Goal: Task Accomplishment & Management: Use online tool/utility

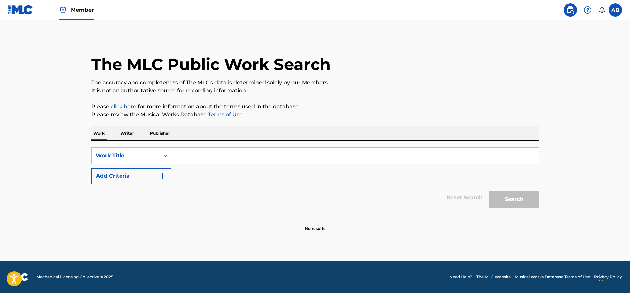
click at [70, 16] on link "Member" at bounding box center [76, 10] width 35 height 20
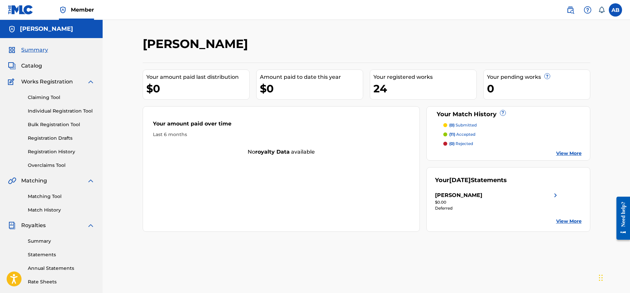
click at [62, 152] on link "Registration History" at bounding box center [61, 151] width 67 height 7
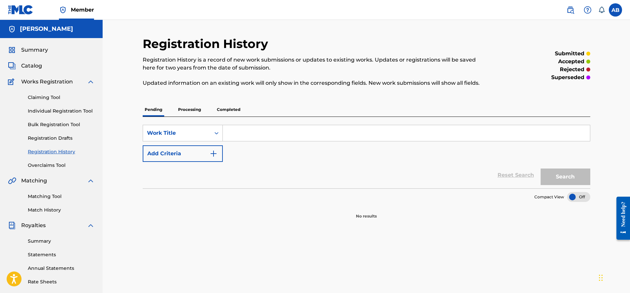
click at [192, 117] on div "Pending Processing Completed" at bounding box center [367, 110] width 448 height 14
click at [192, 115] on p "Processing" at bounding box center [189, 110] width 27 height 14
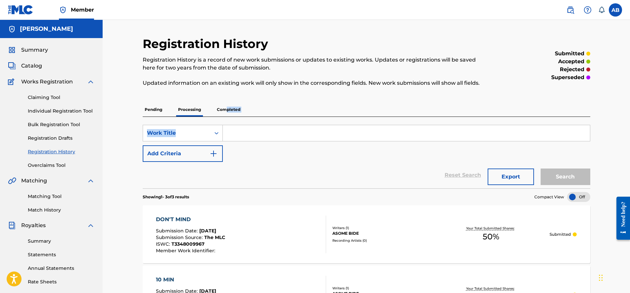
drag, startPoint x: 227, startPoint y: 114, endPoint x: 238, endPoint y: 154, distance: 41.5
click at [237, 154] on div "Pending Processing Completed SearchWithCriteriae18268f2-4b30-4711-ac1a-880ad36f…" at bounding box center [367, 264] width 448 height 323
click at [232, 111] on p "Completed" at bounding box center [228, 110] width 27 height 14
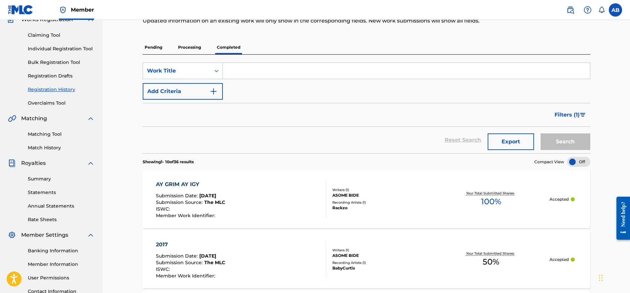
scroll to position [83, 0]
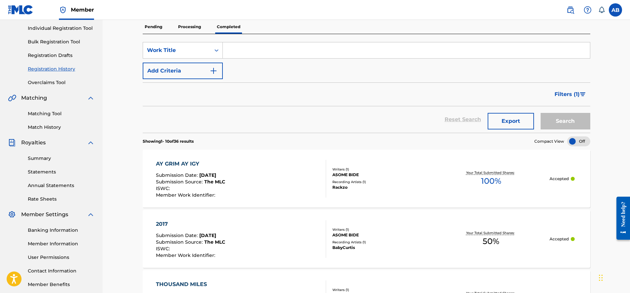
click at [478, 185] on div "Your Total Submitted Shares: 100 %" at bounding box center [491, 179] width 118 height 20
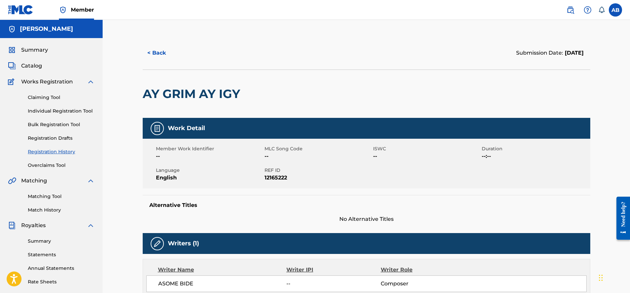
click at [31, 68] on span "Catalog" at bounding box center [31, 66] width 21 height 8
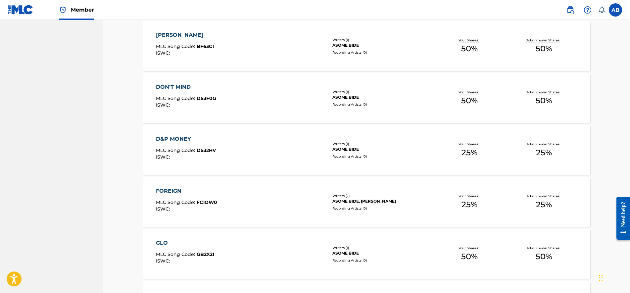
scroll to position [248, 0]
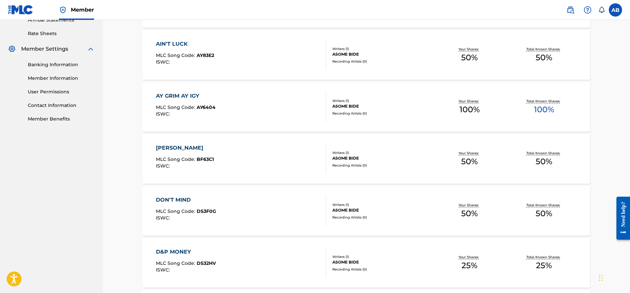
click at [359, 108] on div "ASOME BIDE" at bounding box center [382, 106] width 100 height 6
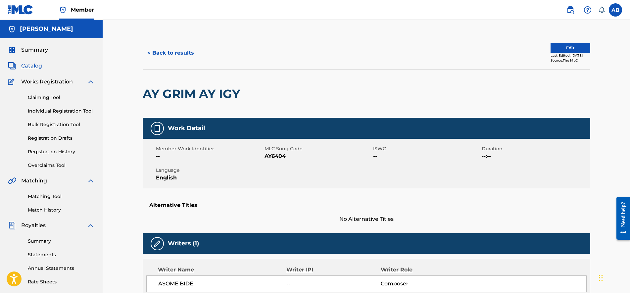
click at [554, 46] on button "Edit" at bounding box center [571, 48] width 40 height 10
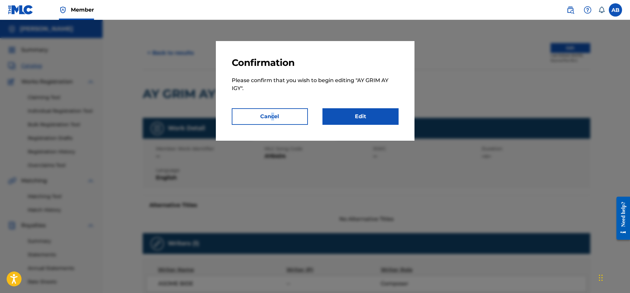
click at [272, 126] on div "Confirmation Please confirm that you wish to begin editing " AY GRIM AY IGY ". …" at bounding box center [315, 91] width 199 height 100
drag, startPoint x: 272, startPoint y: 126, endPoint x: 290, endPoint y: 158, distance: 35.9
click at [290, 158] on div at bounding box center [315, 166] width 630 height 293
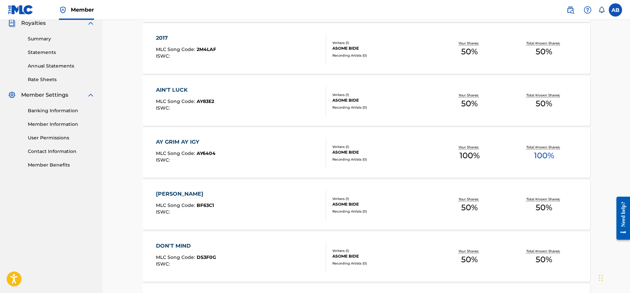
scroll to position [414, 0]
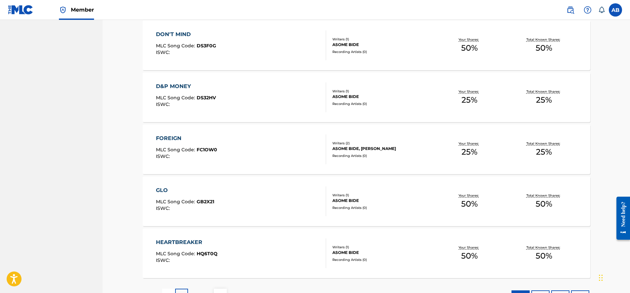
click at [517, 165] on div "FOREIGN MLC Song Code : FC1OW0 ISWC : Writers ( 2 ) [PERSON_NAME], [PERSON_NAME…" at bounding box center [367, 149] width 448 height 50
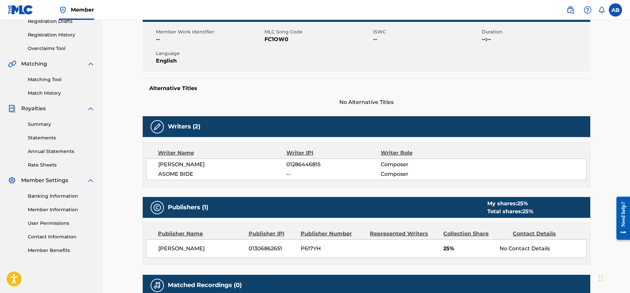
scroll to position [199, 0]
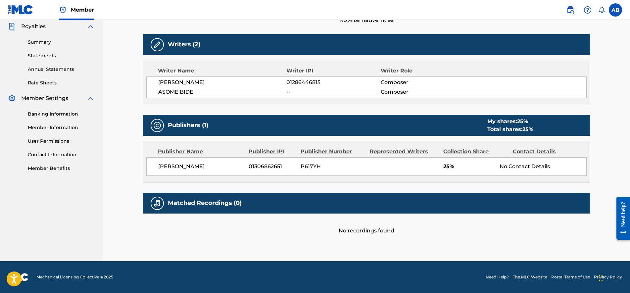
click at [544, 167] on div "No Contact Details" at bounding box center [543, 167] width 86 height 8
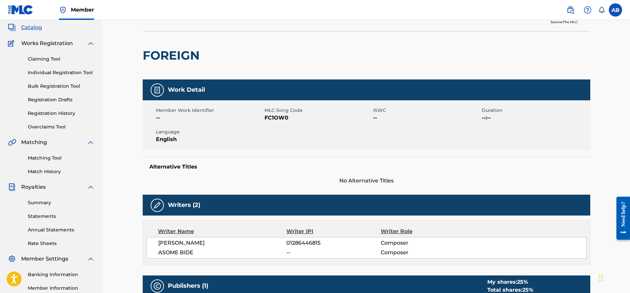
scroll to position [0, 0]
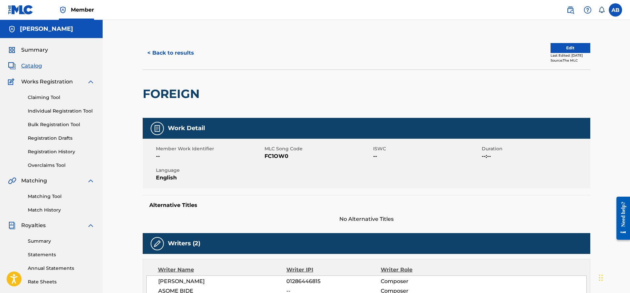
click at [555, 48] on button "Edit" at bounding box center [571, 48] width 40 height 10
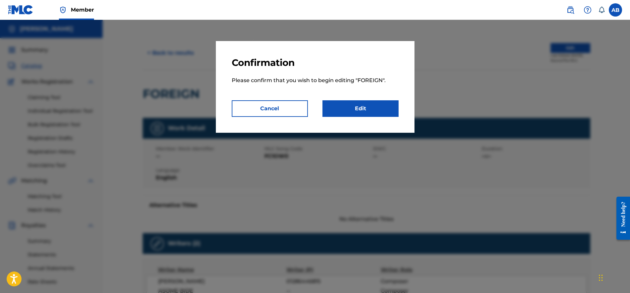
click at [335, 164] on div at bounding box center [315, 166] width 630 height 293
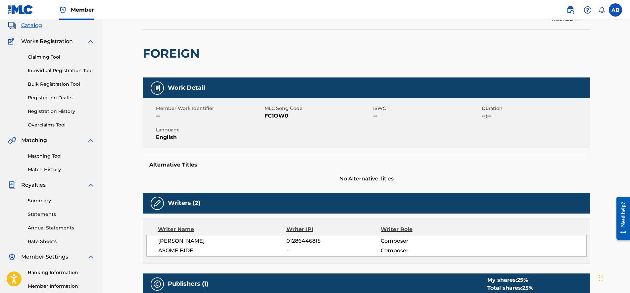
scroll to position [41, 0]
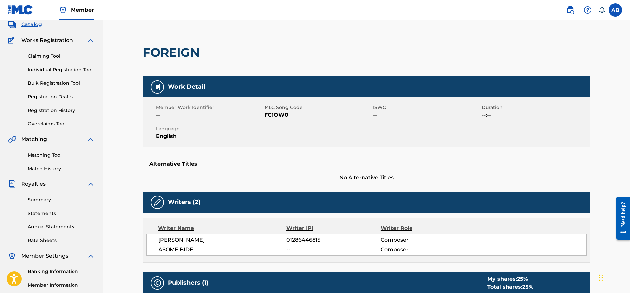
click at [60, 168] on link "Match History" at bounding box center [61, 168] width 67 height 7
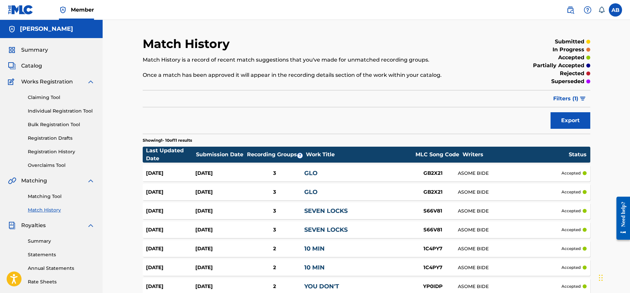
click at [44, 196] on link "Matching Tool" at bounding box center [61, 196] width 67 height 7
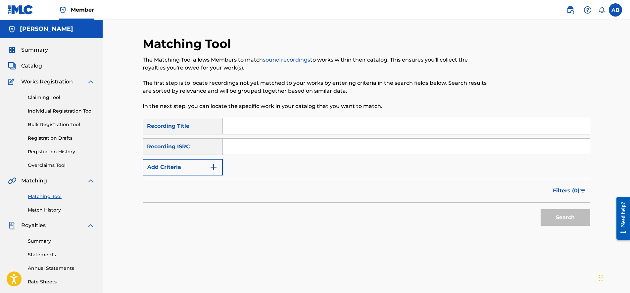
click at [170, 130] on div "Recording Title" at bounding box center [183, 126] width 80 height 17
click at [247, 124] on input "Search Form" at bounding box center [406, 126] width 367 height 16
click at [202, 167] on button "Add Criteria" at bounding box center [183, 167] width 80 height 17
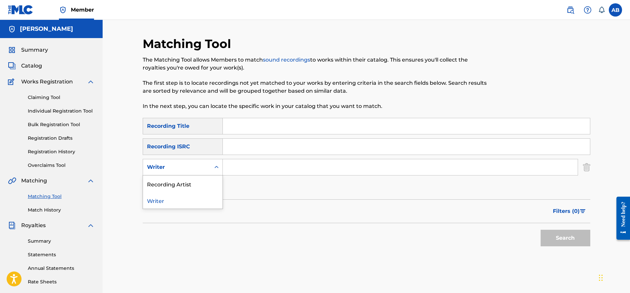
click at [202, 166] on div "Writer" at bounding box center [177, 167] width 60 height 8
click at [201, 182] on div "Recording Artist" at bounding box center [182, 183] width 79 height 17
click at [266, 164] on input "Search Form" at bounding box center [400, 167] width 355 height 16
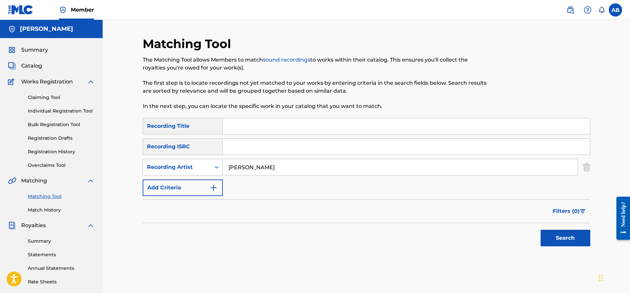
type input "reddglk"
click at [572, 241] on button "Search" at bounding box center [566, 238] width 50 height 17
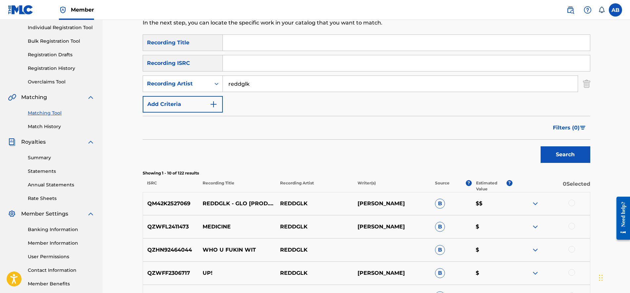
scroll to position [83, 0]
click at [574, 121] on button "Filters ( 0 )" at bounding box center [569, 128] width 41 height 17
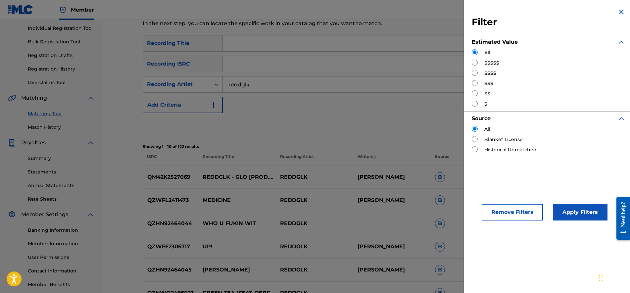
click at [471, 73] on div "Filter Estimated Value All $$$$$ $$$$ $$$ $$ $ Source All Blanket License Histo…" at bounding box center [549, 82] width 170 height 165
click at [473, 84] on input "Search Form" at bounding box center [475, 83] width 6 height 6
radio input "true"
click at [568, 209] on button "Apply Filters" at bounding box center [580, 212] width 55 height 17
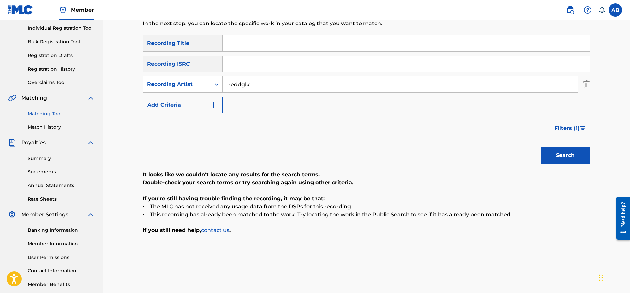
click at [585, 123] on button "Filters ( 1 )" at bounding box center [571, 128] width 40 height 17
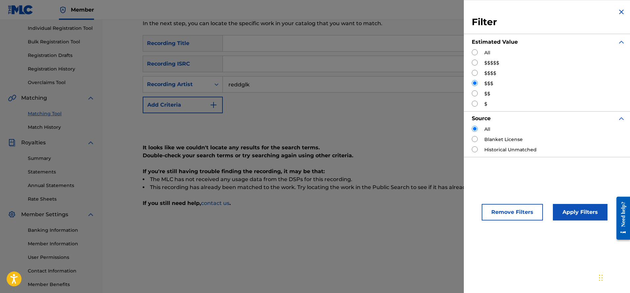
click at [473, 94] on input "Search Form" at bounding box center [475, 93] width 6 height 6
radio input "true"
click at [568, 213] on button "Apply Filters" at bounding box center [580, 212] width 55 height 17
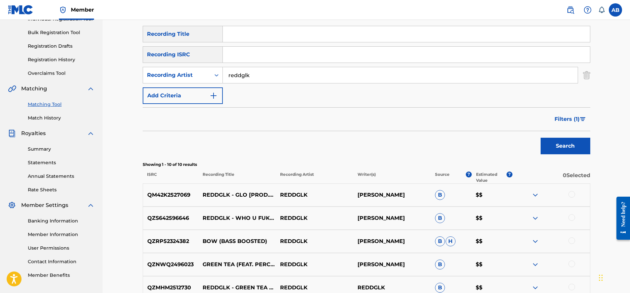
scroll to position [72, 0]
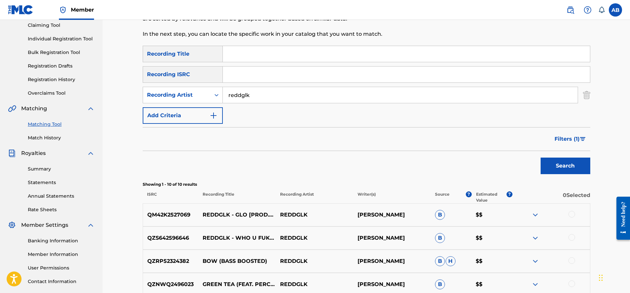
drag, startPoint x: 256, startPoint y: 98, endPoint x: 131, endPoint y: 104, distance: 125.6
click at [133, 106] on div "Matching Tool The Matching Tool allows Members to match sound recordings to wor…" at bounding box center [366, 208] width 527 height 520
type input "leakionn"
click at [240, 52] on input "Search Form" at bounding box center [406, 54] width 367 height 16
type input "10 min"
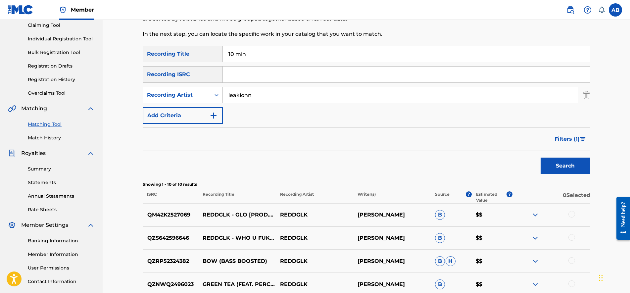
click at [541, 158] on button "Search" at bounding box center [566, 166] width 50 height 17
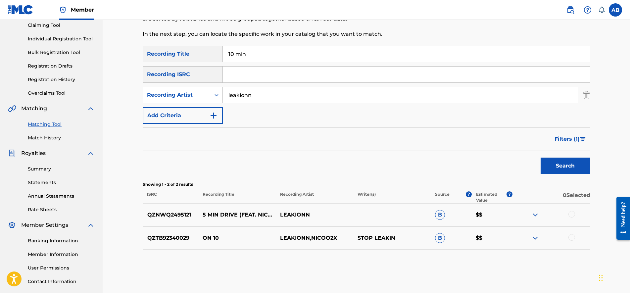
click at [570, 143] on span "Filters ( 1 )" at bounding box center [567, 139] width 25 height 8
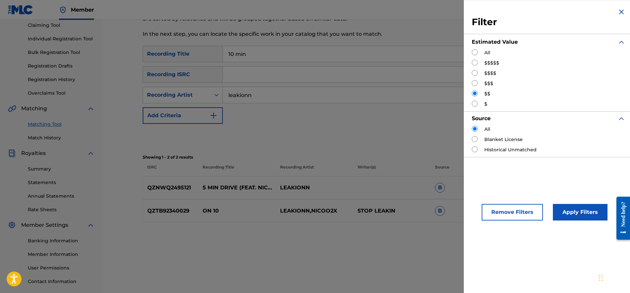
click at [475, 51] on input "Search Form" at bounding box center [475, 52] width 6 height 6
radio input "true"
click at [566, 210] on button "Apply Filters" at bounding box center [580, 212] width 55 height 17
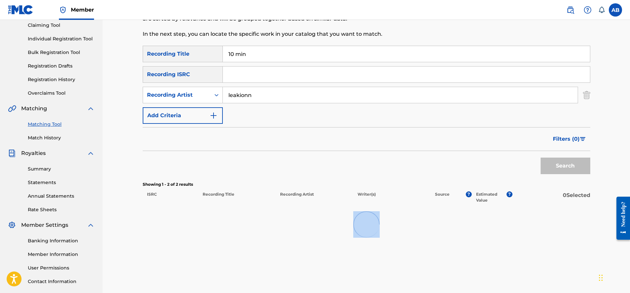
click at [566, 210] on div at bounding box center [367, 224] width 448 height 42
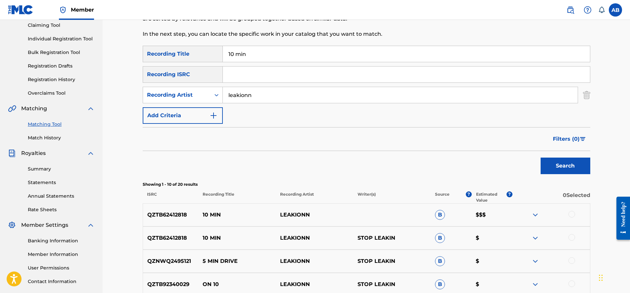
drag, startPoint x: 566, startPoint y: 210, endPoint x: 443, endPoint y: 167, distance: 130.4
click at [443, 167] on div "Search" at bounding box center [367, 164] width 448 height 26
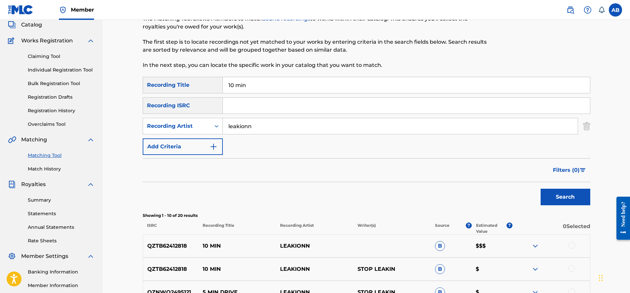
scroll to position [31, 0]
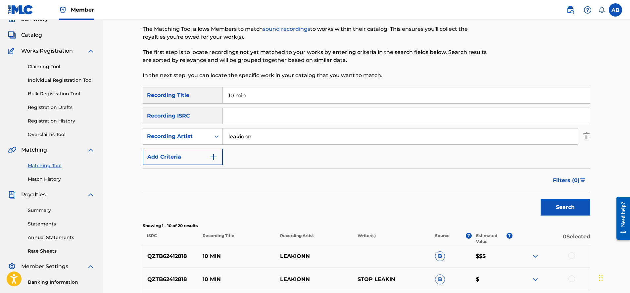
click at [169, 93] on div "SearchWithCriteria98f26c7f-4fc0-448a-ac0b-878ea6e71ff2 Recording Title 10 min" at bounding box center [367, 95] width 448 height 17
type input "don't mind"
click at [541, 199] on button "Search" at bounding box center [566, 207] width 50 height 17
drag, startPoint x: 322, startPoint y: 137, endPoint x: 179, endPoint y: 149, distance: 143.9
click at [183, 148] on div "SearchWithCriteria98f26c7f-4fc0-448a-ac0b-878ea6e71ff2 Recording Title SearchWi…" at bounding box center [367, 126] width 448 height 78
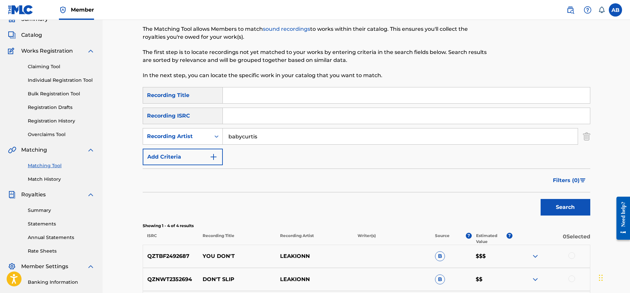
type input "babycurtis"
click at [541, 199] on button "Search" at bounding box center [566, 207] width 50 height 17
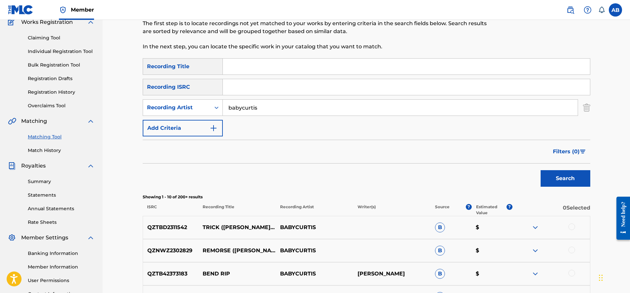
scroll to position [72, 0]
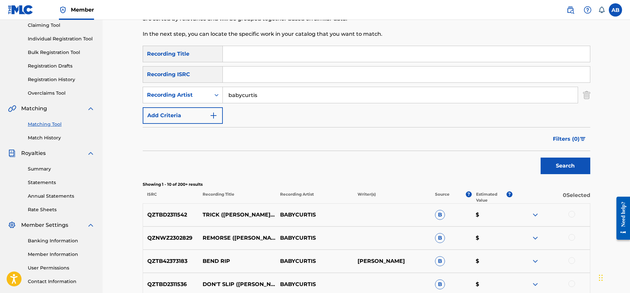
click at [583, 144] on button "Filters ( 0 )" at bounding box center [569, 139] width 41 height 17
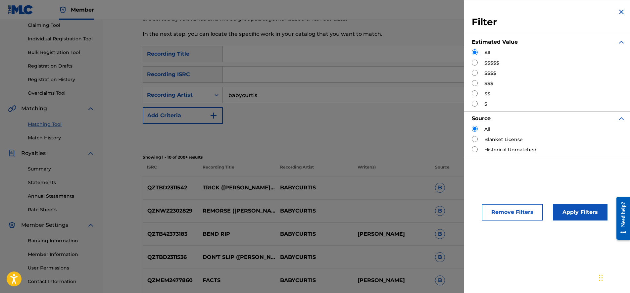
click at [472, 80] on div "All $$$$$ $$$$ $$$ $$ $" at bounding box center [549, 78] width 154 height 58
click at [476, 88] on div "All $$$$$ $$$$ $$$ $$ $" at bounding box center [549, 78] width 154 height 58
click at [475, 87] on div "$$$" at bounding box center [549, 83] width 154 height 7
click at [475, 84] on input "Search Form" at bounding box center [475, 83] width 6 height 6
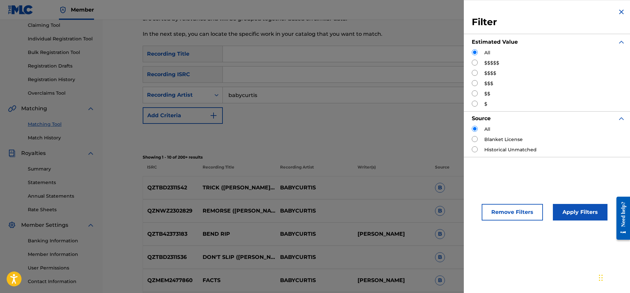
radio input "true"
click at [597, 214] on button "Apply Filters" at bounding box center [580, 212] width 55 height 17
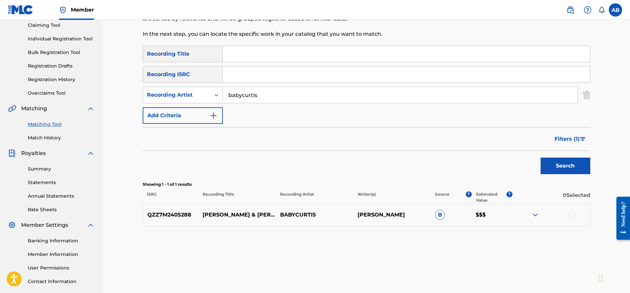
click at [562, 142] on span "Filters ( 1 )" at bounding box center [567, 139] width 25 height 8
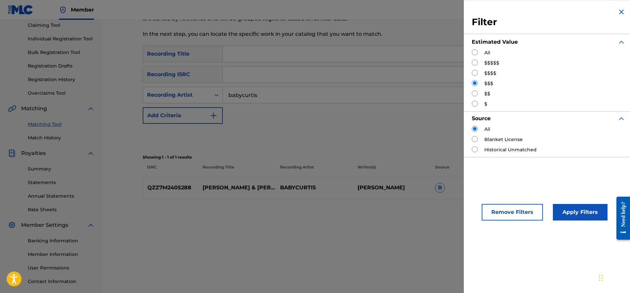
click at [473, 75] on input "Search Form" at bounding box center [475, 73] width 6 height 6
radio input "true"
drag, startPoint x: 558, startPoint y: 203, endPoint x: 561, endPoint y: 214, distance: 11.0
click at [559, 209] on div "Apply Filters" at bounding box center [570, 211] width 55 height 20
click at [561, 214] on button "Apply Filters" at bounding box center [580, 212] width 55 height 17
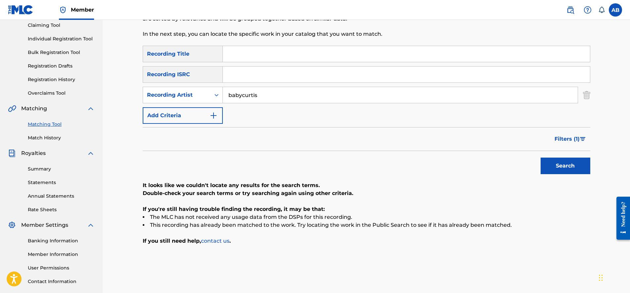
click at [564, 138] on span "Filters ( 1 )" at bounding box center [567, 139] width 25 height 8
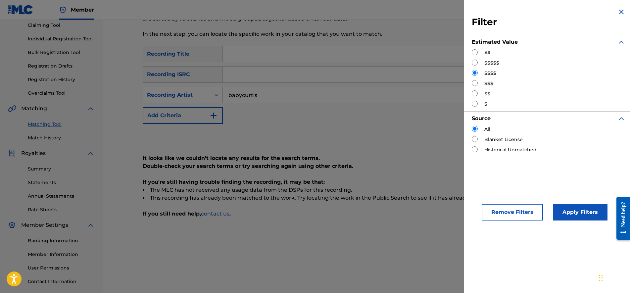
click at [474, 86] on div "$$$" at bounding box center [549, 83] width 154 height 7
click at [472, 83] on input "Search Form" at bounding box center [475, 83] width 6 height 6
radio input "true"
click at [569, 217] on button "Apply Filters" at bounding box center [580, 212] width 55 height 17
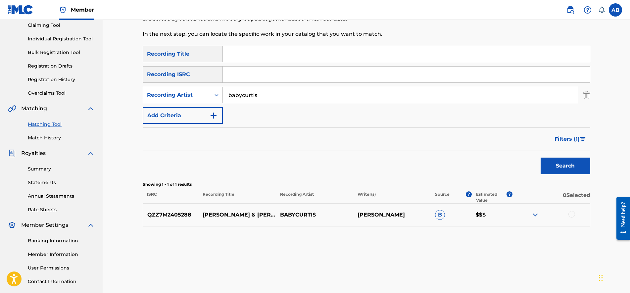
click at [582, 134] on button "Filters ( 1 )" at bounding box center [571, 139] width 40 height 17
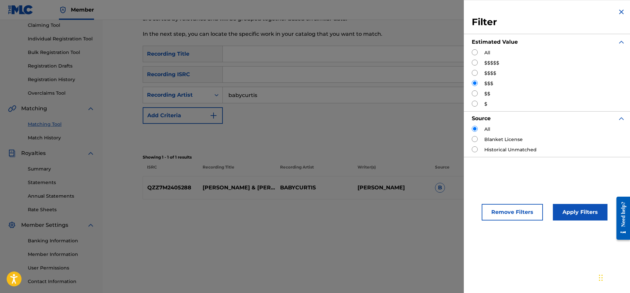
click at [352, 209] on div "Matching Tool The Matching Tool allows Members to match sound recordings to wor…" at bounding box center [367, 135] width 448 height 342
click at [374, 205] on div "Matching Tool The Matching Tool allows Members to match sound recordings to wor…" at bounding box center [367, 135] width 448 height 342
click at [619, 8] on img "Search Form" at bounding box center [621, 12] width 8 height 8
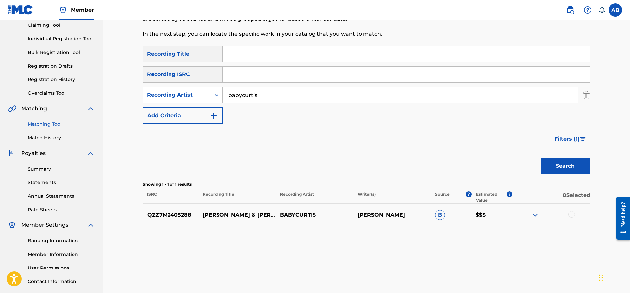
click at [278, 52] on input "Search Form" at bounding box center [406, 54] width 367 height 16
type input "[PERSON_NAME] & [PERSON_NAME]"
click at [557, 158] on button "Search" at bounding box center [566, 166] width 50 height 17
click at [578, 140] on span "Filters ( 1 )" at bounding box center [567, 139] width 25 height 8
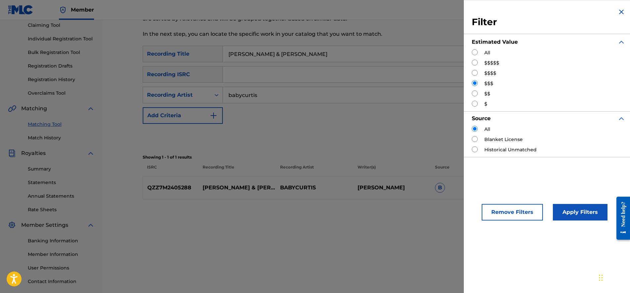
drag, startPoint x: 476, startPoint y: 51, endPoint x: 567, endPoint y: 201, distance: 175.3
click at [477, 51] on input "Search Form" at bounding box center [475, 52] width 6 height 6
radio input "true"
click at [571, 210] on button "Apply Filters" at bounding box center [580, 212] width 55 height 17
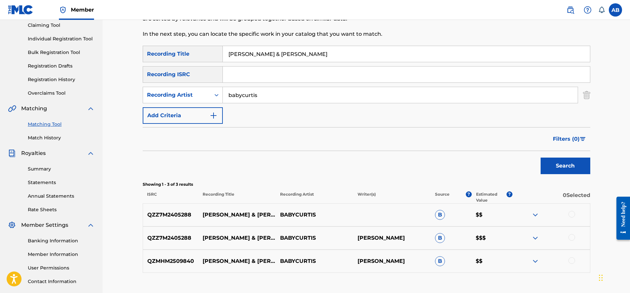
click at [537, 238] on img at bounding box center [535, 238] width 8 height 8
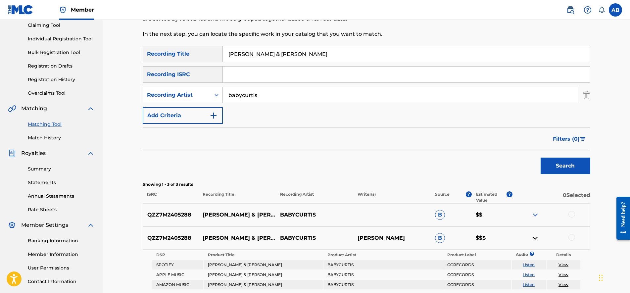
scroll to position [155, 0]
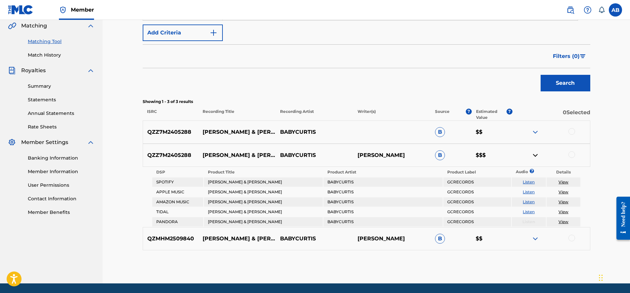
click at [529, 238] on div at bounding box center [551, 239] width 77 height 8
click at [536, 241] on img at bounding box center [535, 239] width 8 height 8
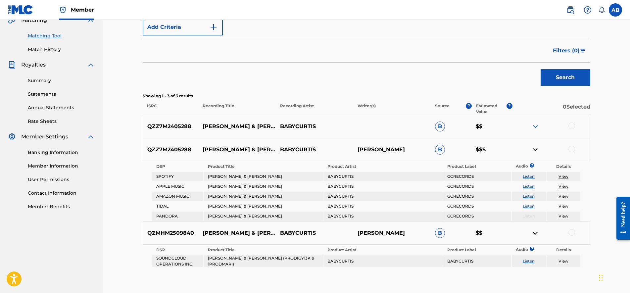
scroll to position [196, 0]
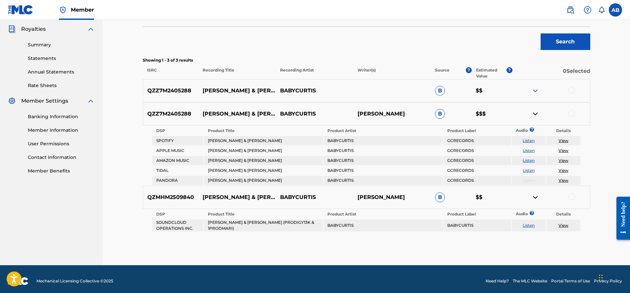
click at [538, 203] on div "QZMHM2509840 [PERSON_NAME] & [PERSON_NAME] (PRODIGY13K & 1PRODMARI) BABYCURTIS …" at bounding box center [367, 197] width 448 height 23
click at [534, 115] on img at bounding box center [535, 114] width 8 height 8
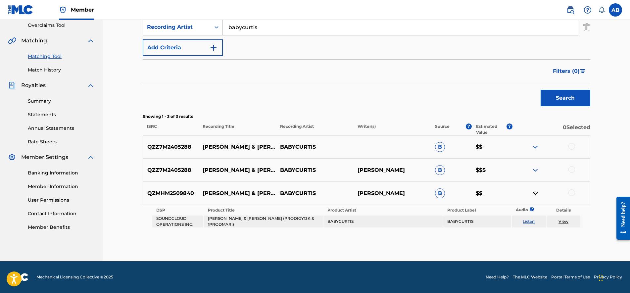
click at [534, 194] on img at bounding box center [535, 193] width 8 height 8
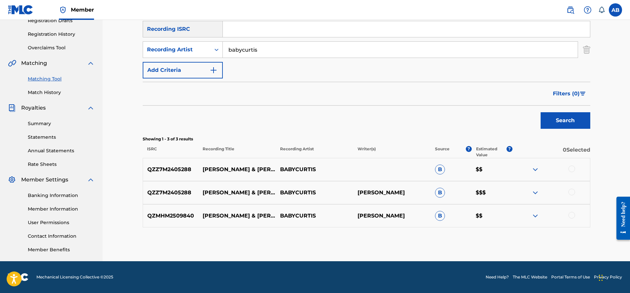
click at [580, 170] on div at bounding box center [551, 170] width 77 height 8
click at [569, 168] on div at bounding box center [571, 169] width 7 height 7
click at [569, 168] on img at bounding box center [571, 169] width 7 height 7
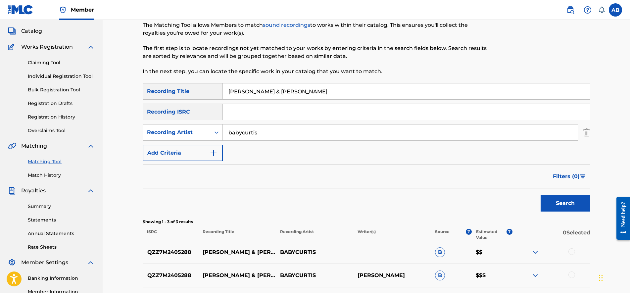
drag, startPoint x: 283, startPoint y: 96, endPoint x: 191, endPoint y: 96, distance: 91.7
click at [188, 95] on div "SearchWithCriteria98f26c7f-4fc0-448a-ac0b-878ea6e71ff2 Recording Title [PERSON_…" at bounding box center [367, 91] width 448 height 17
click at [560, 215] on div "SearchWithCriteria98f26c7f-4fc0-448a-ac0b-878ea6e71ff2 Recording Title SearchWi…" at bounding box center [367, 196] width 448 height 227
click at [546, 211] on button "Search" at bounding box center [566, 203] width 50 height 17
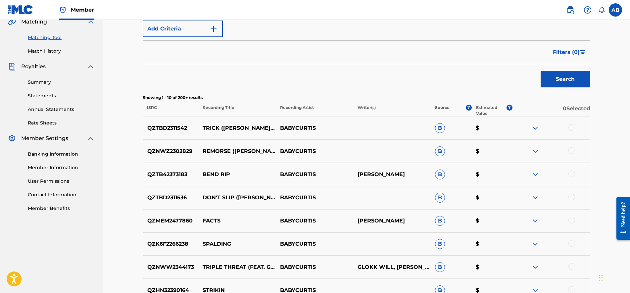
scroll to position [242, 0]
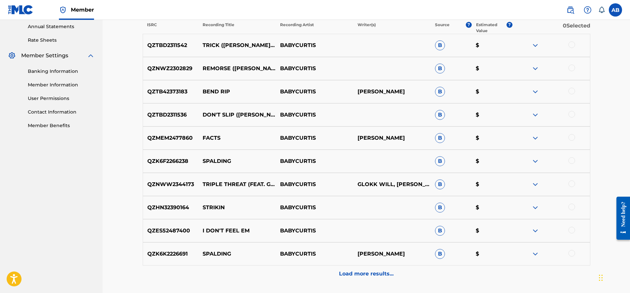
click at [367, 283] on div "Matching Tool The Matching Tool allows Members to match sound recordings to wor…" at bounding box center [367, 55] width 448 height 520
click at [367, 282] on div "Load more results..." at bounding box center [367, 274] width 448 height 17
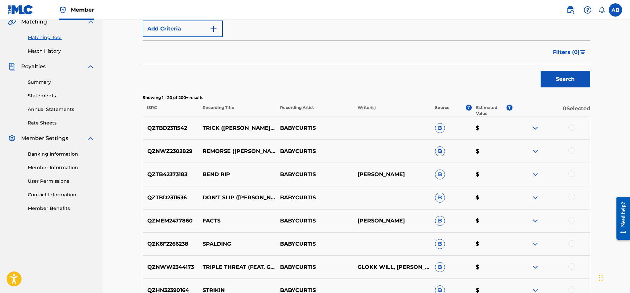
scroll to position [0, 0]
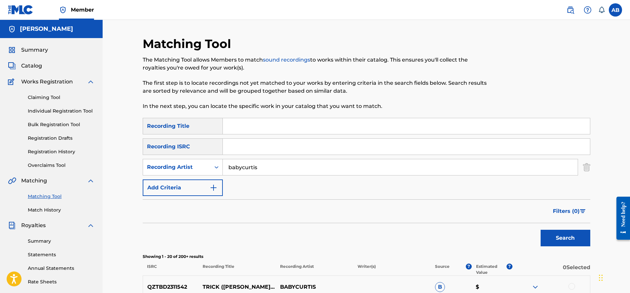
click at [574, 213] on span "Filters ( 0 )" at bounding box center [566, 211] width 27 height 8
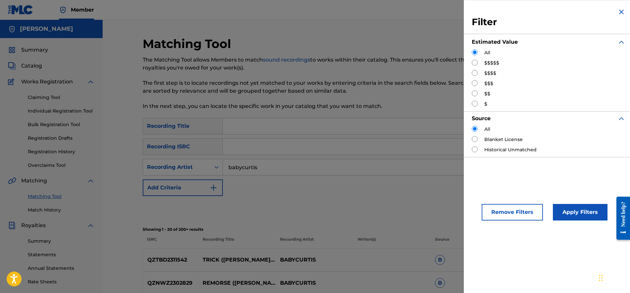
click at [478, 93] on div "$$" at bounding box center [549, 93] width 154 height 7
click at [478, 95] on div "$$" at bounding box center [549, 93] width 154 height 7
click at [477, 95] on input "Search Form" at bounding box center [475, 93] width 6 height 6
radio input "true"
click at [573, 209] on button "Apply Filters" at bounding box center [580, 212] width 55 height 17
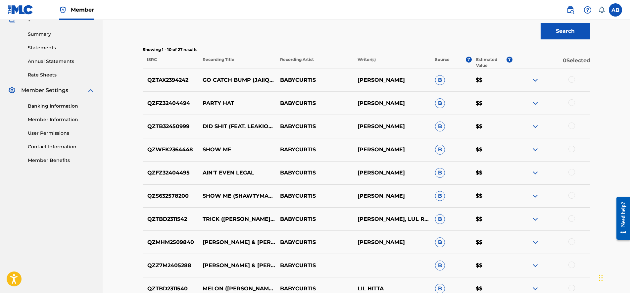
scroll to position [41, 0]
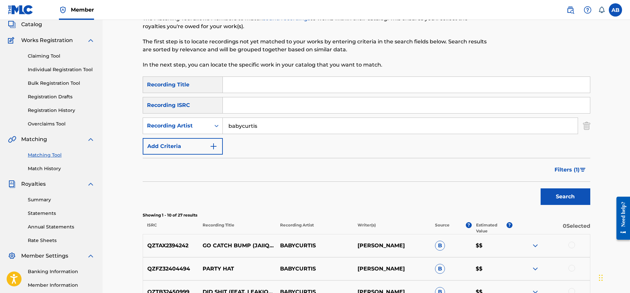
click at [583, 172] on button "Filters ( 1 )" at bounding box center [571, 170] width 40 height 17
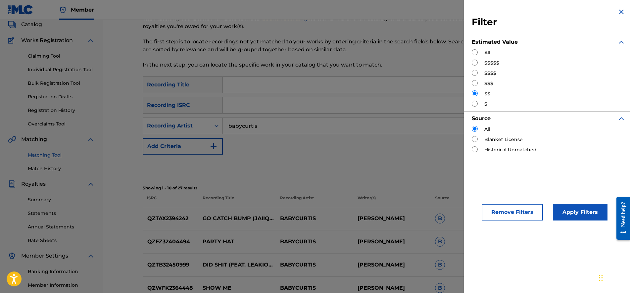
click at [476, 52] on input "Search Form" at bounding box center [475, 52] width 6 height 6
radio input "true"
click at [569, 216] on button "Apply Filters" at bounding box center [580, 212] width 55 height 17
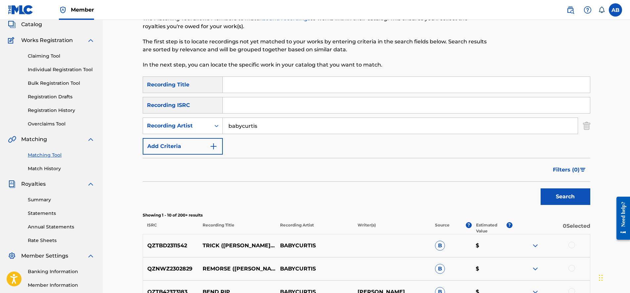
click at [313, 102] on input "Search Form" at bounding box center [406, 105] width 367 height 16
click at [309, 91] on input "Search Form" at bounding box center [406, 85] width 367 height 16
click at [541, 188] on button "Search" at bounding box center [566, 196] width 50 height 17
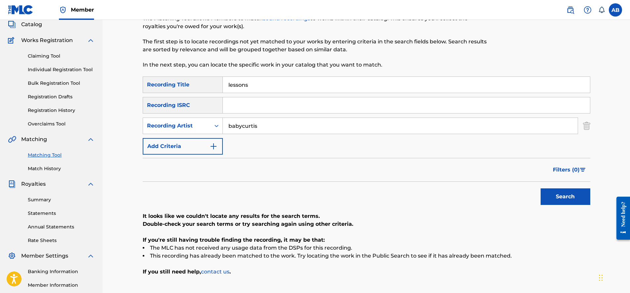
type input "\"
type input "lage"
type input "weak"
click at [541, 188] on button "Search" at bounding box center [566, 196] width 50 height 17
type input "progress"
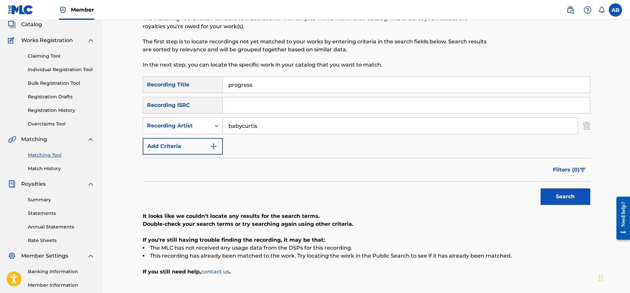
click at [541, 188] on button "Search" at bounding box center [566, 196] width 50 height 17
type input "take me home"
click at [541, 188] on button "Search" at bounding box center [566, 196] width 50 height 17
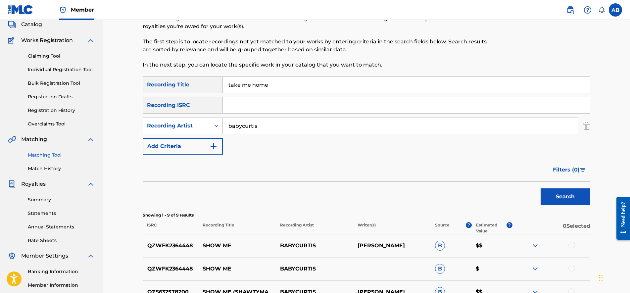
drag, startPoint x: 273, startPoint y: 83, endPoint x: 193, endPoint y: 86, distance: 80.2
click at [193, 86] on div "SearchWithCriteria98f26c7f-4fc0-448a-ac0b-878ea6e71ff2 Recording Title take me …" at bounding box center [367, 84] width 448 height 17
type input "evil pink"
click at [541, 188] on button "Search" at bounding box center [566, 196] width 50 height 17
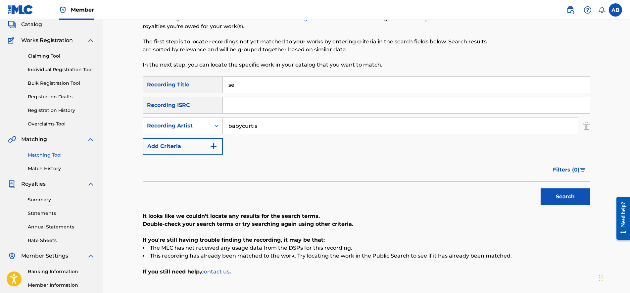
type input "s"
